Goal: Task Accomplishment & Management: Use online tool/utility

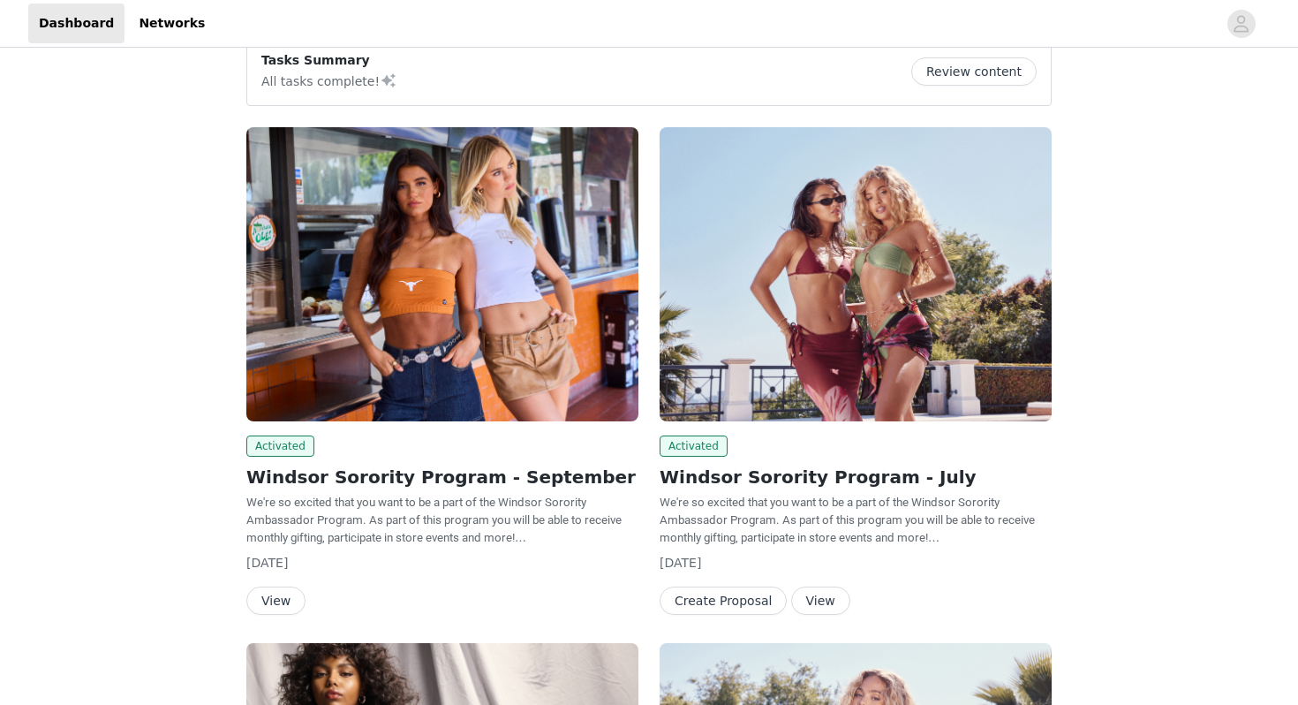
scroll to position [51, 0]
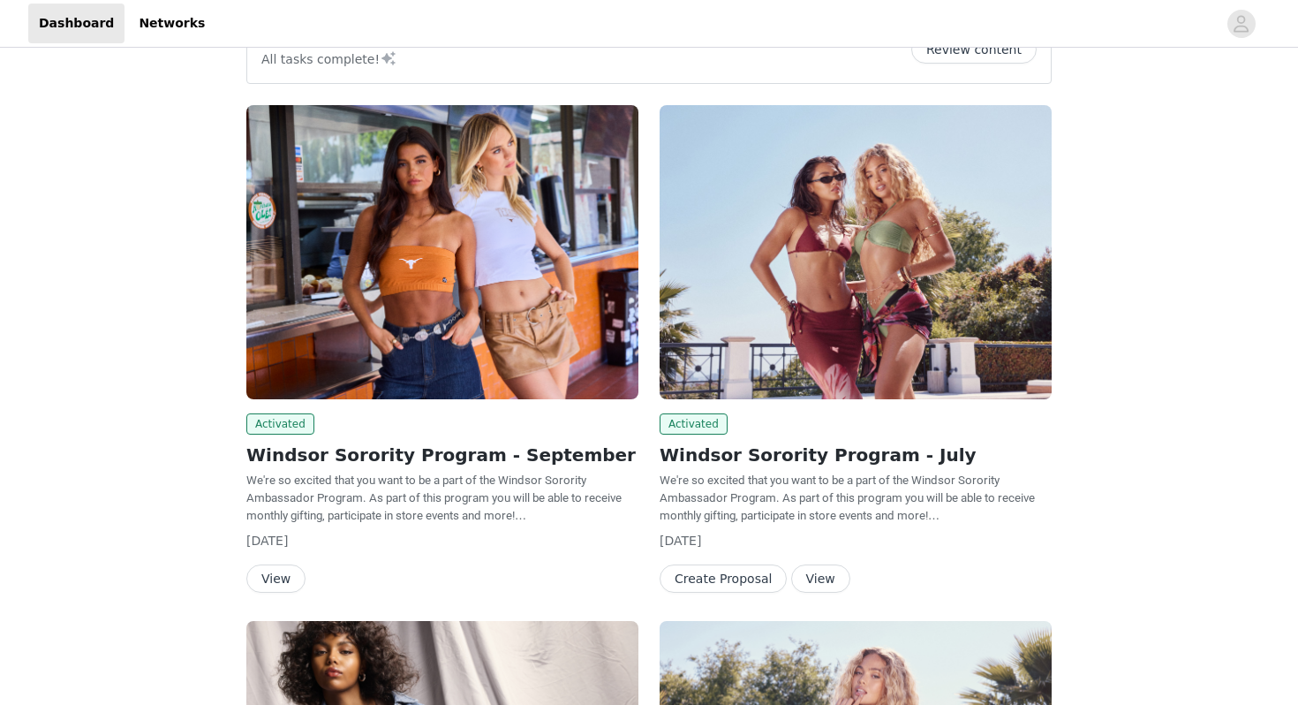
click at [406, 349] on img at bounding box center [442, 252] width 392 height 294
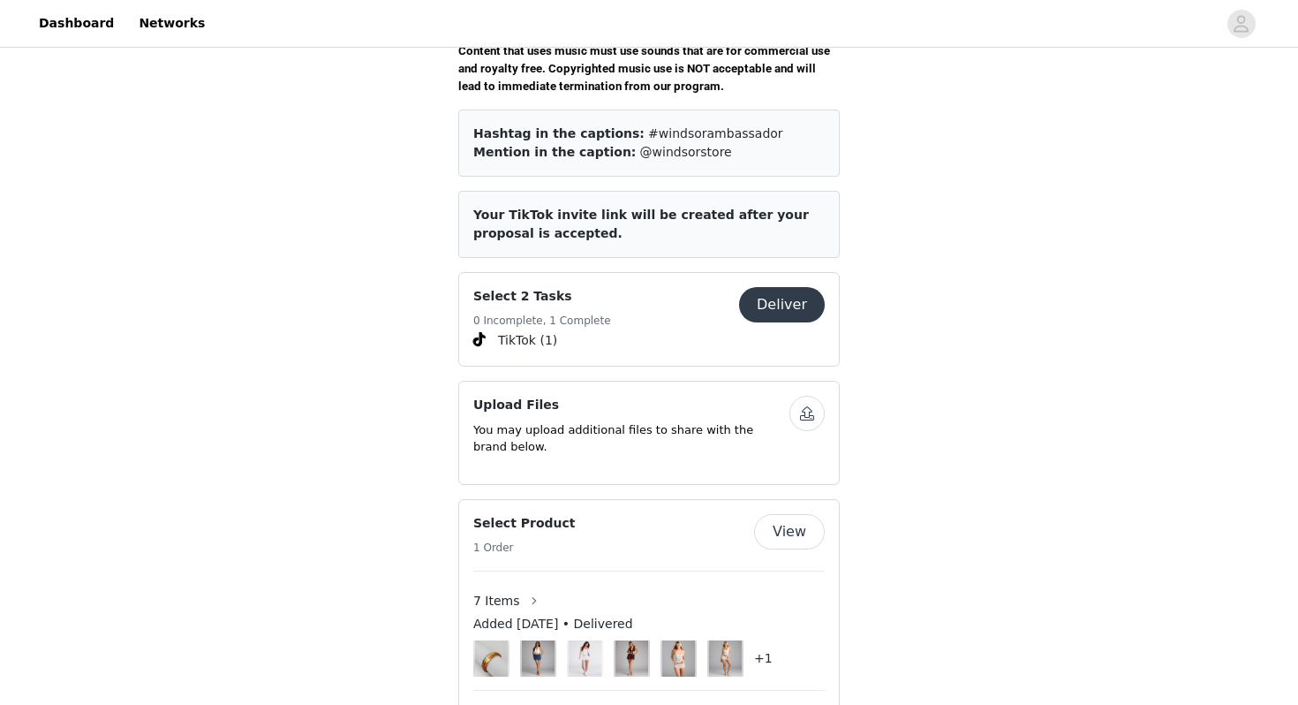
scroll to position [688, 0]
click at [804, 285] on button "Deliver" at bounding box center [782, 302] width 86 height 35
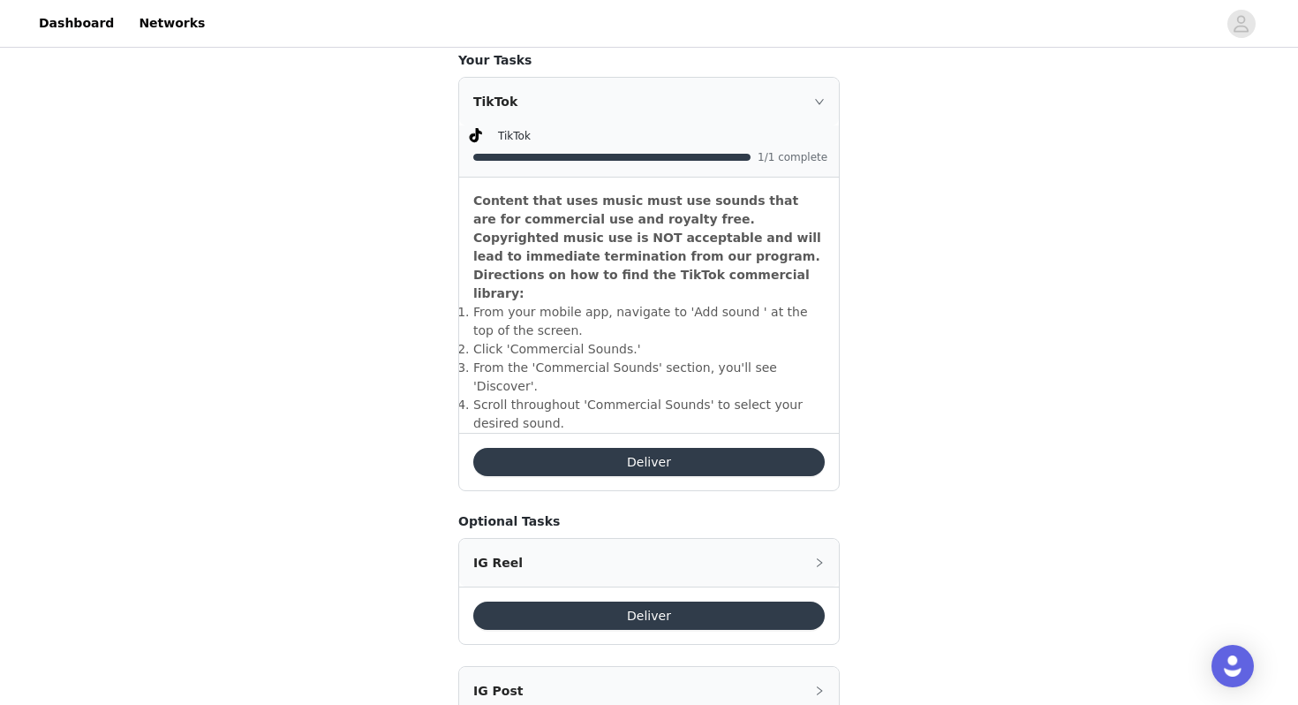
scroll to position [486, 0]
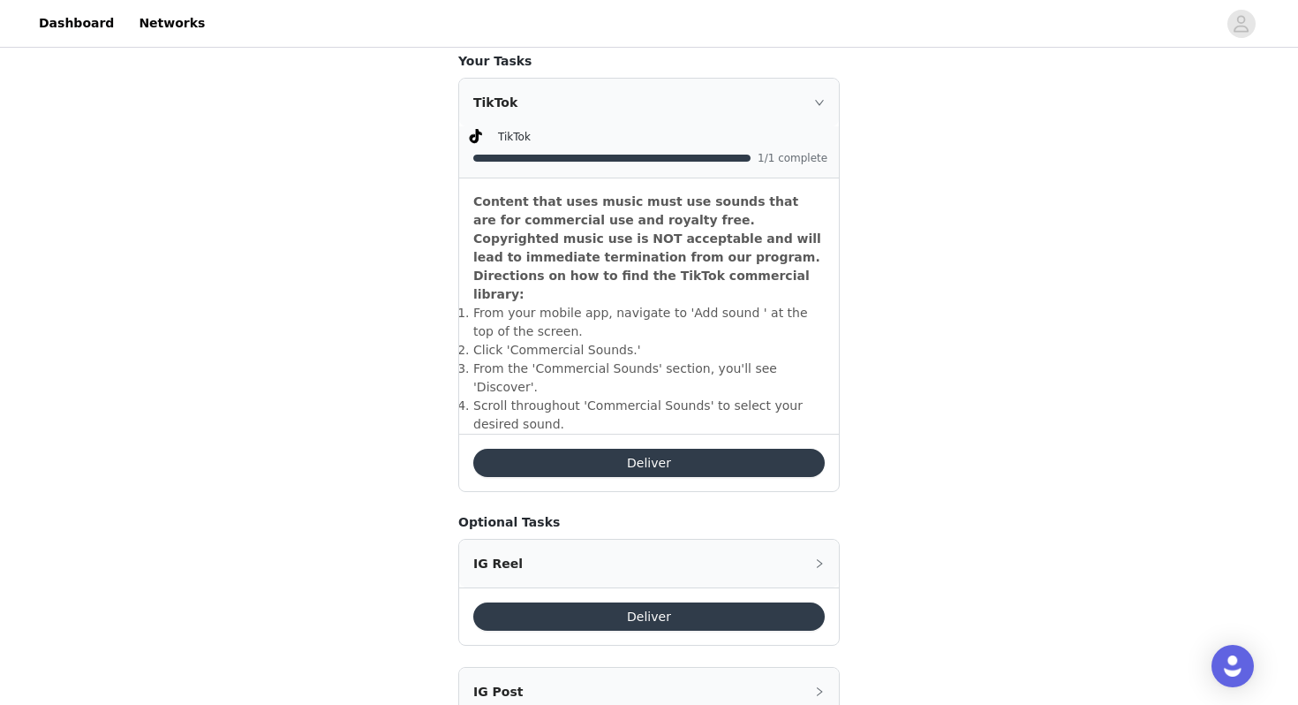
click at [652, 449] on button "Deliver" at bounding box center [649, 463] width 352 height 28
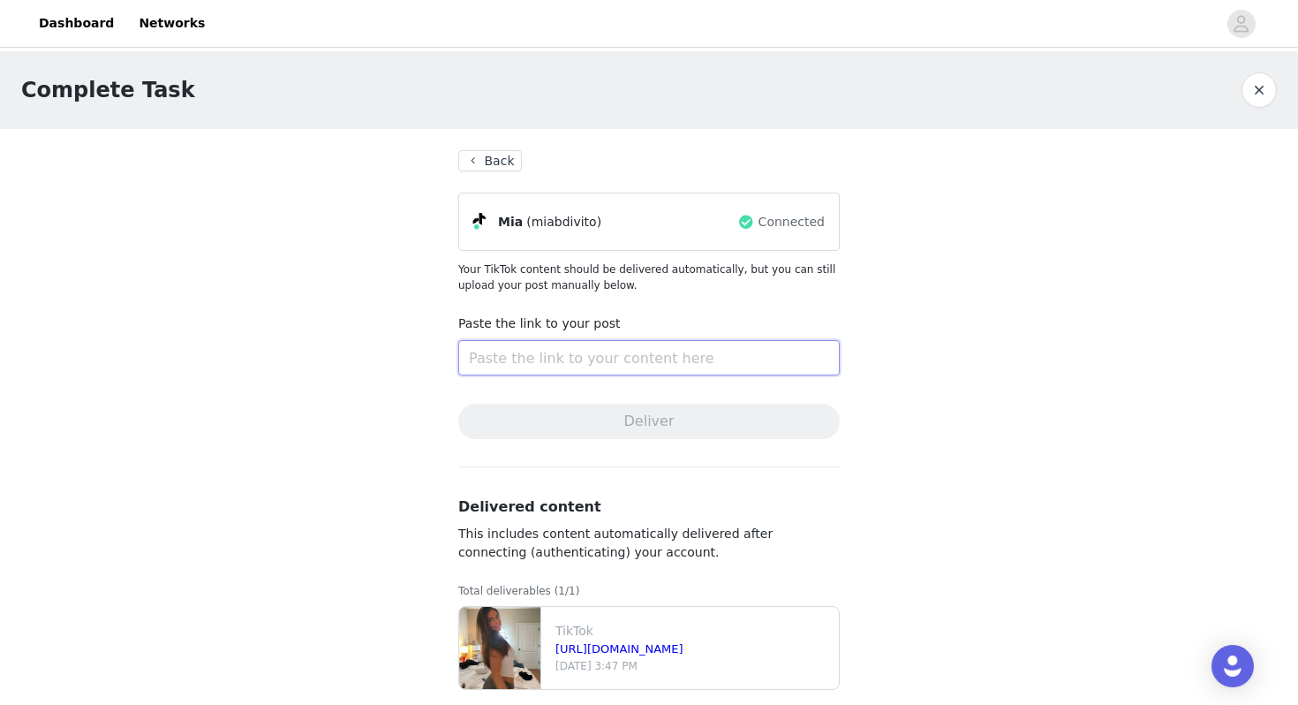
click at [594, 352] on input "text" at bounding box center [649, 357] width 382 height 35
paste input "[URL][DOMAIN_NAME]"
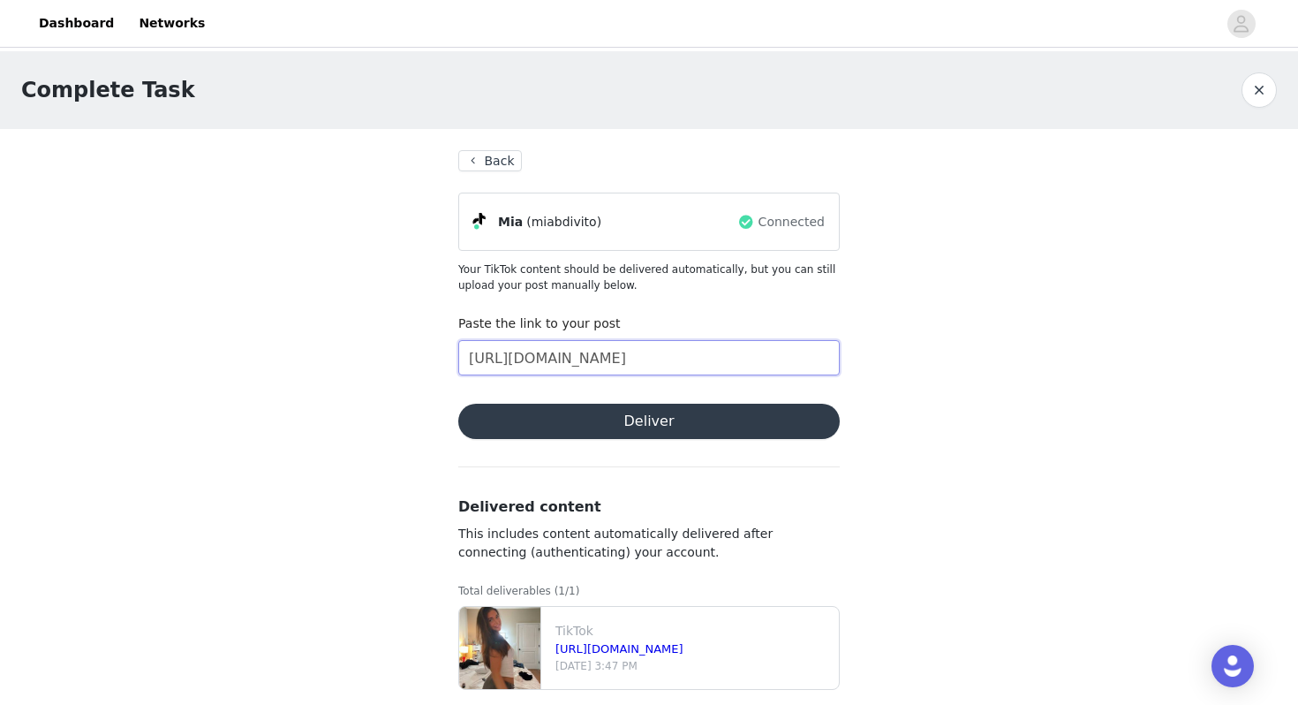
type input "[URL][DOMAIN_NAME]"
click at [656, 422] on button "Deliver" at bounding box center [649, 421] width 382 height 35
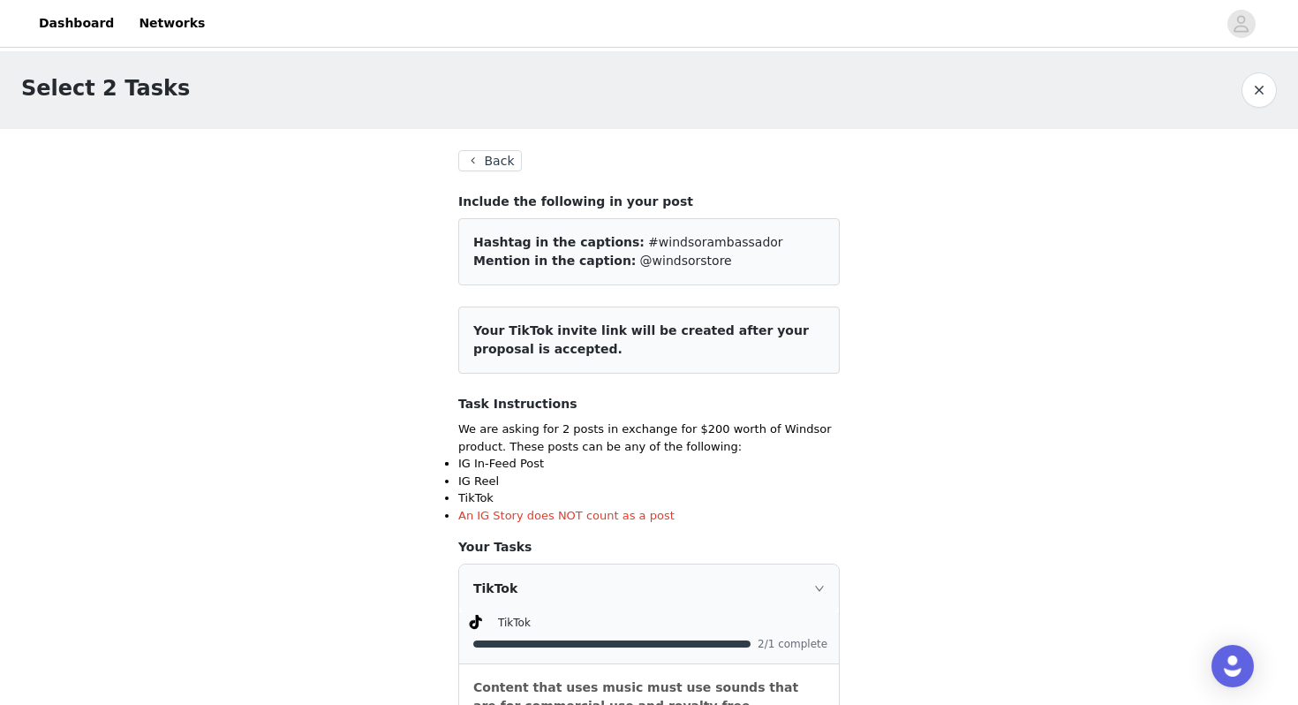
click at [480, 165] on button "Back" at bounding box center [490, 160] width 64 height 21
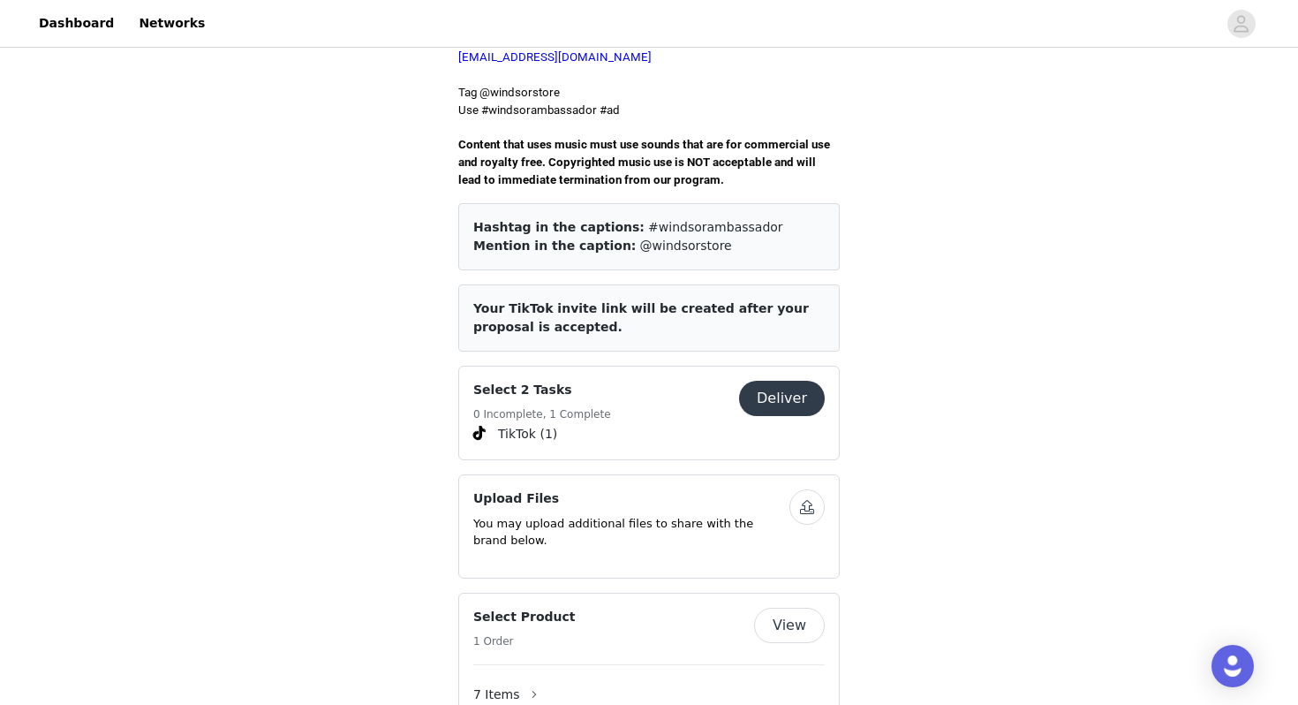
scroll to position [594, 0]
click at [767, 384] on button "Deliver" at bounding box center [782, 397] width 86 height 35
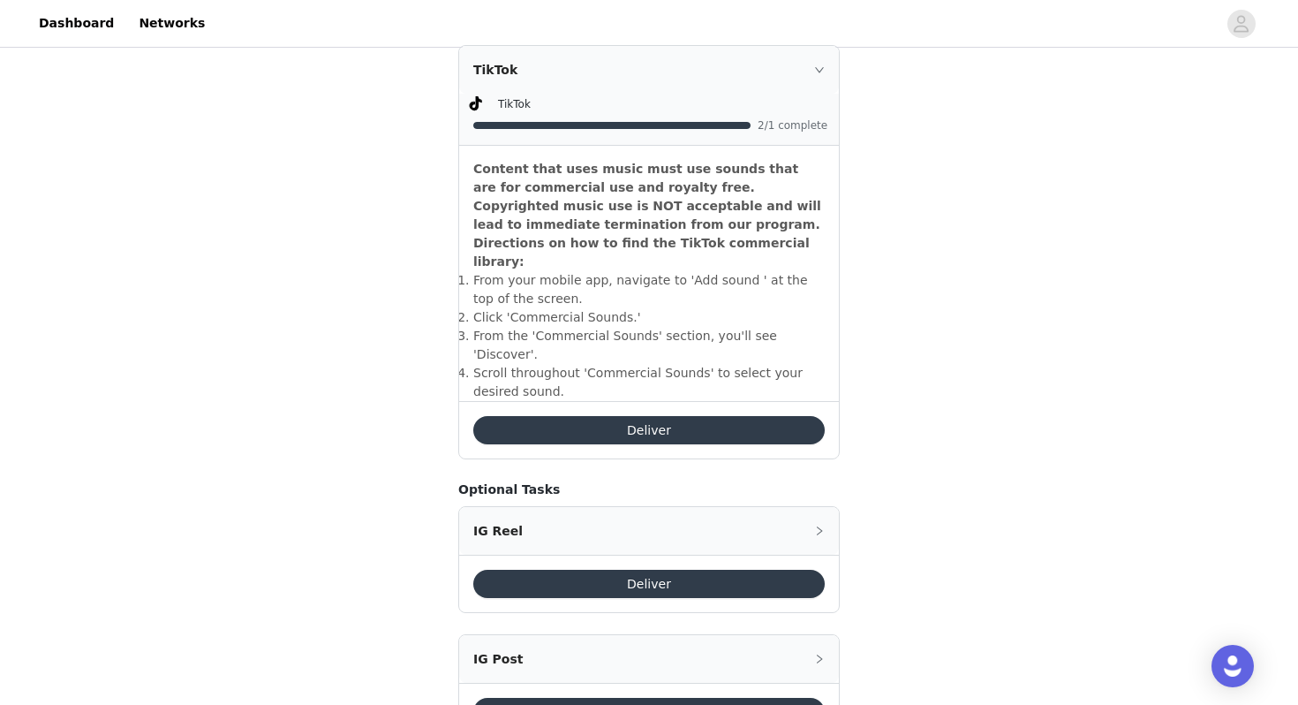
scroll to position [517, 0]
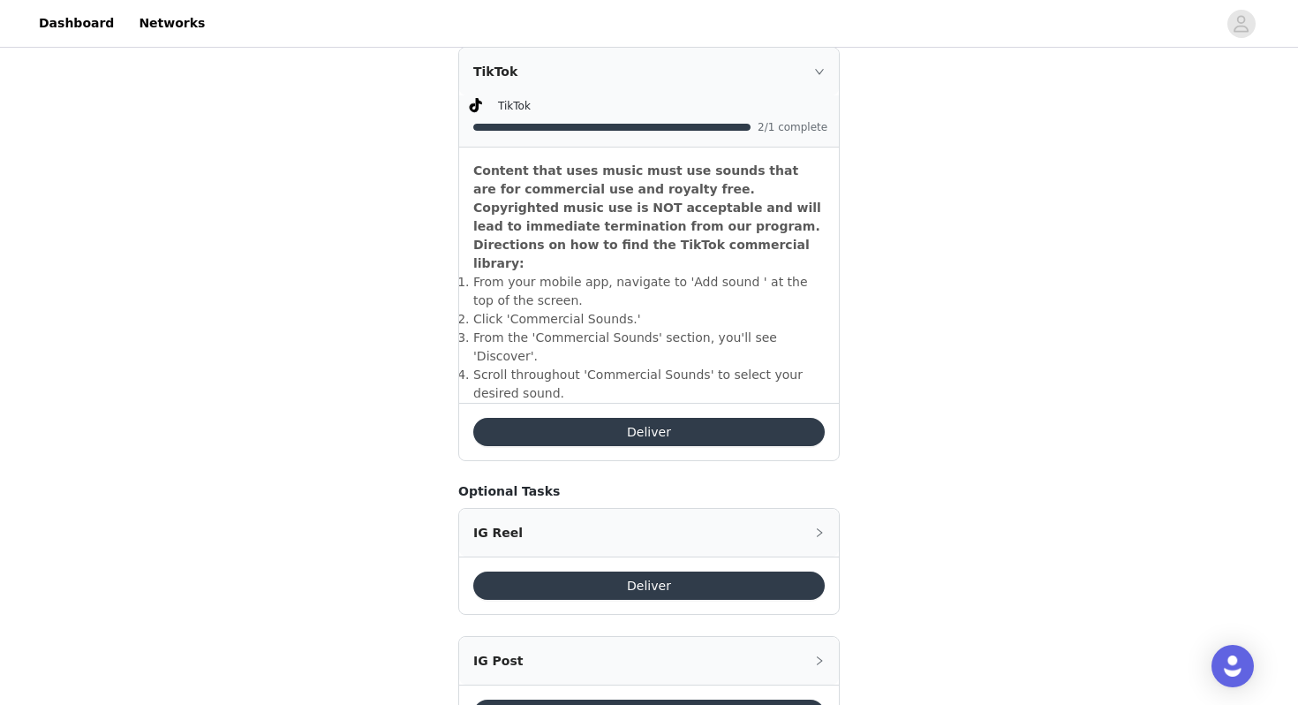
click at [816, 67] on icon "icon: right" at bounding box center [819, 71] width 11 height 11
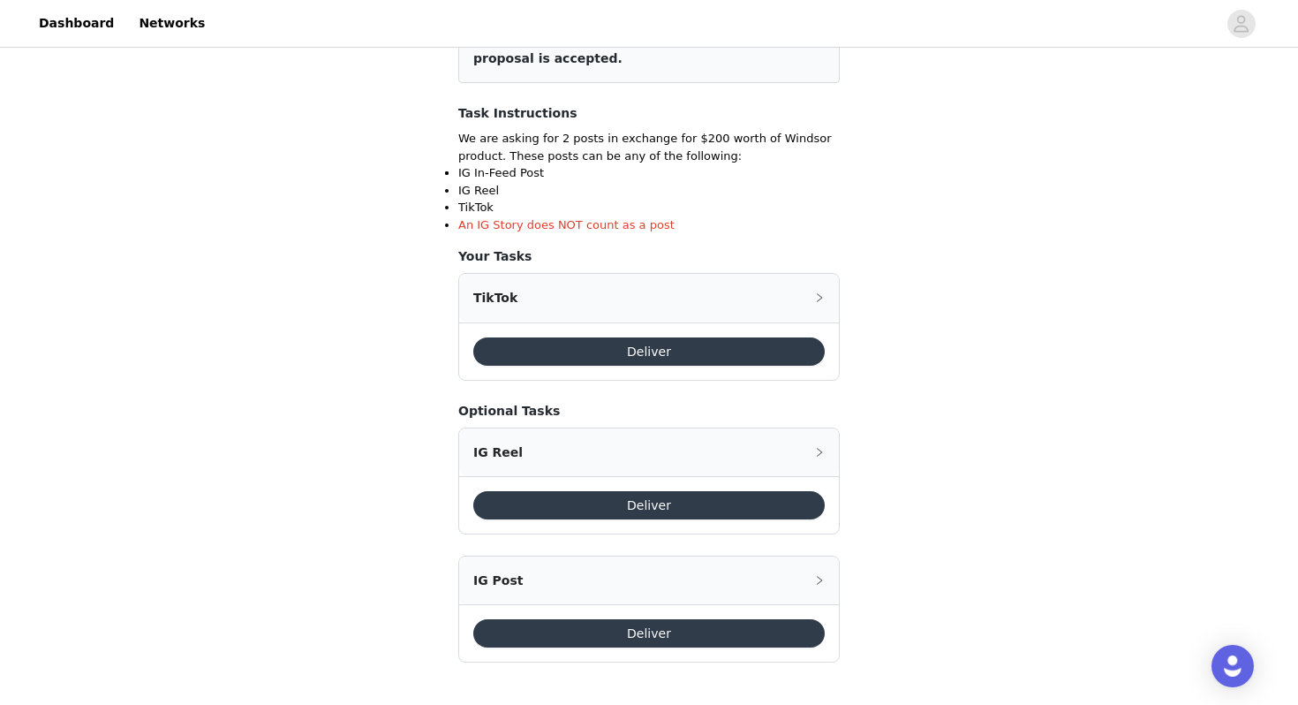
scroll to position [290, 0]
click at [813, 290] on div "TikTok" at bounding box center [649, 299] width 380 height 48
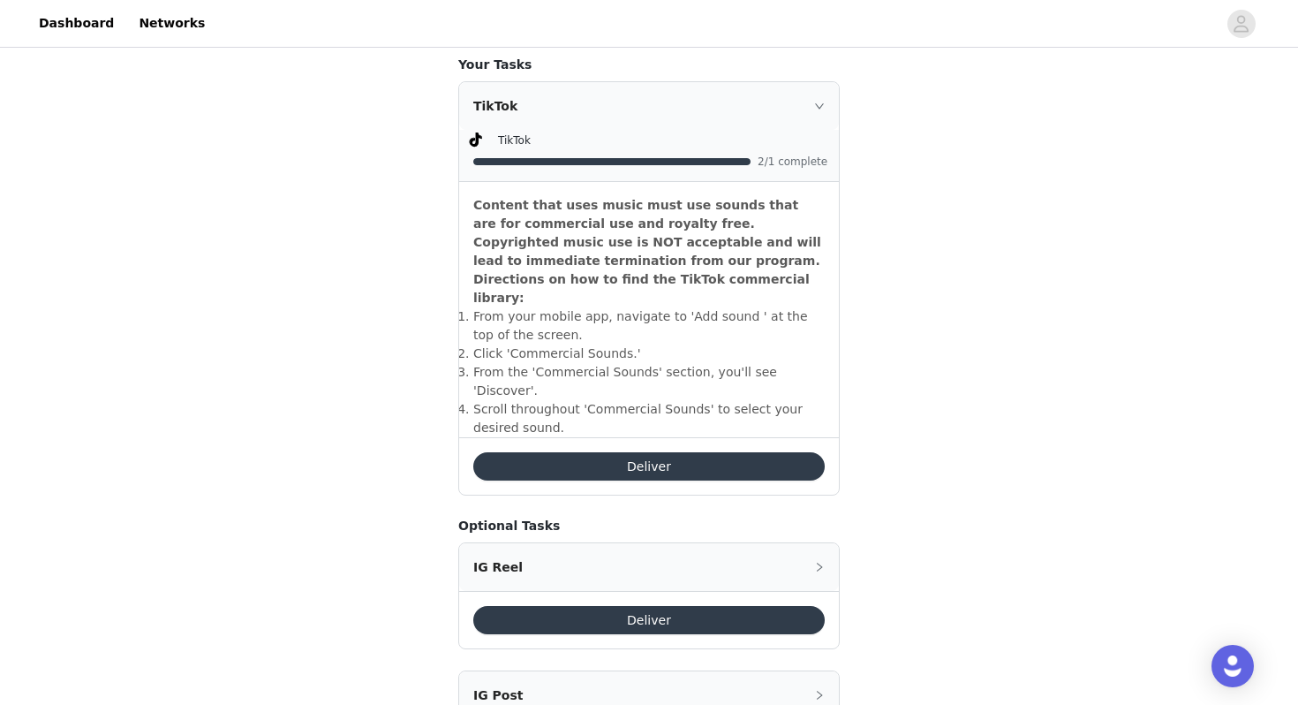
scroll to position [481, 0]
click at [688, 453] on button "Deliver" at bounding box center [649, 467] width 352 height 28
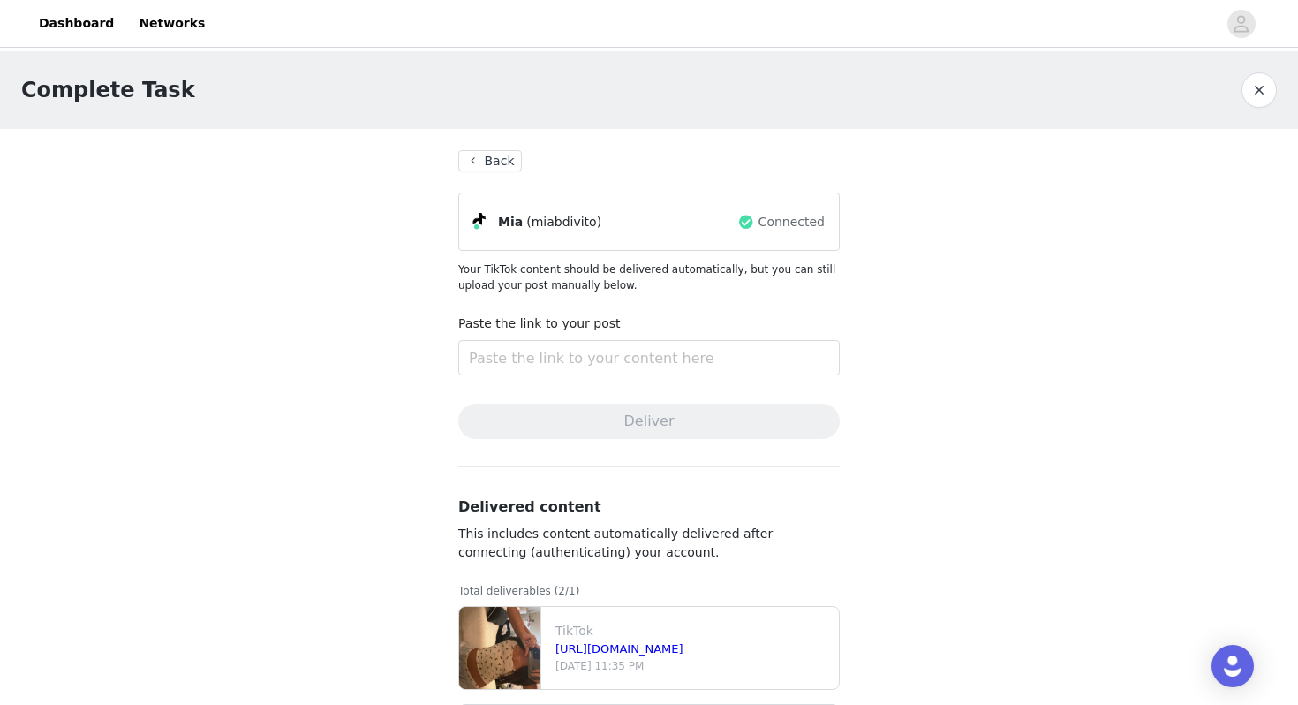
click at [478, 160] on button "Back" at bounding box center [490, 160] width 64 height 21
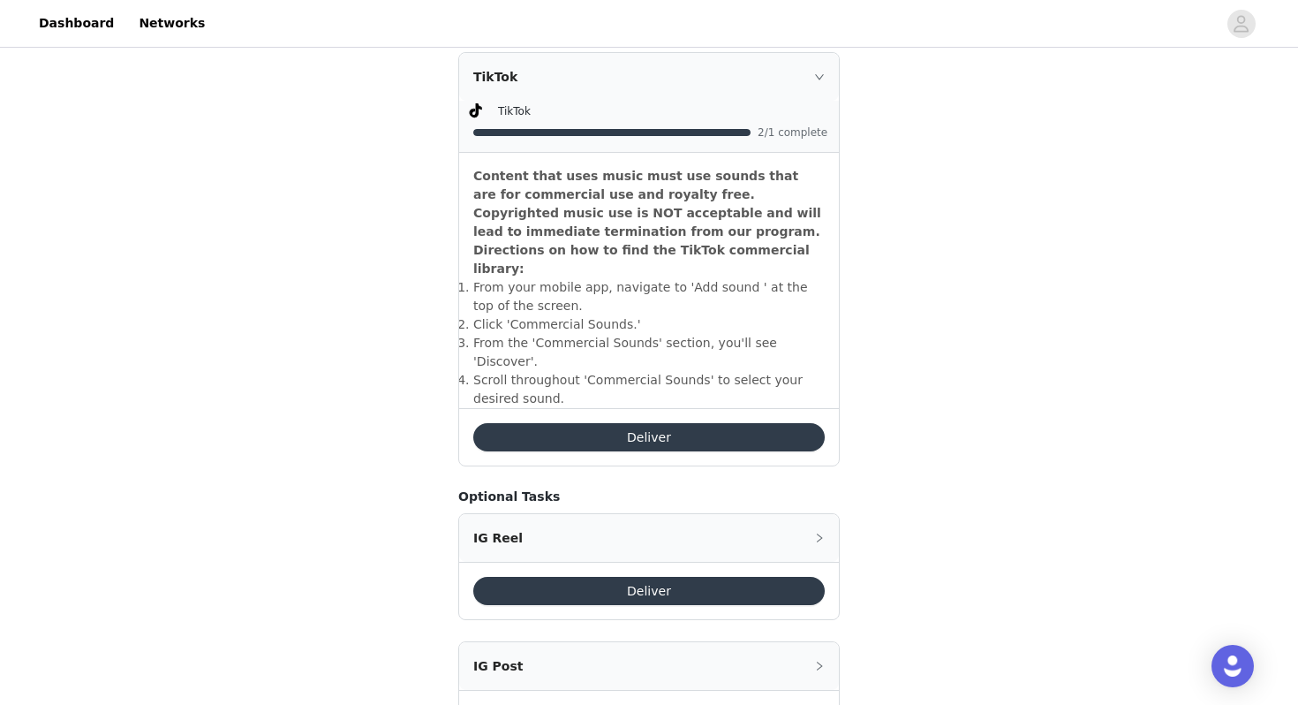
scroll to position [510, 0]
